Goal: Task Accomplishment & Management: Use online tool/utility

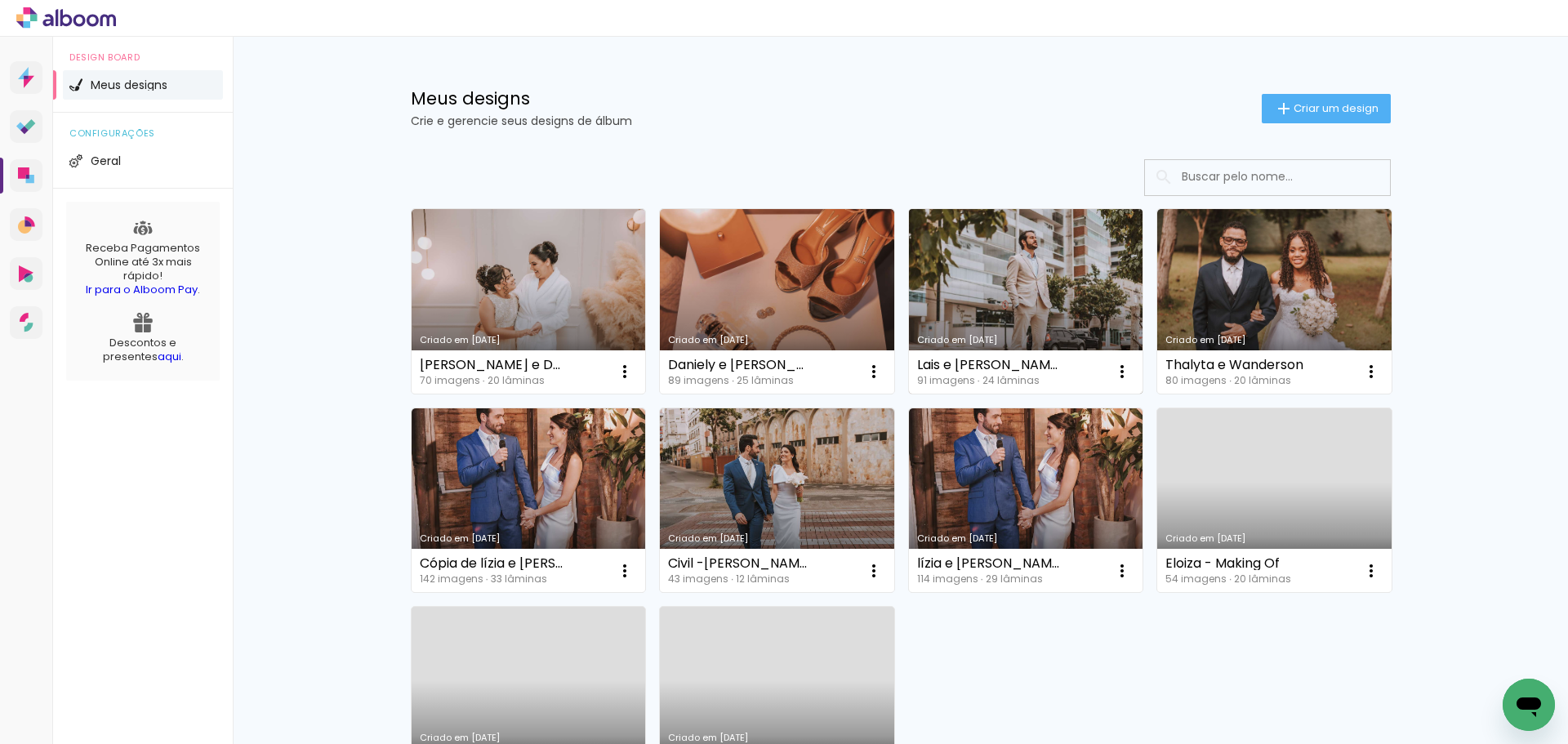
click at [1024, 312] on link "Criado em [DATE]" at bounding box center [1026, 302] width 234 height 185
